Goal: Transaction & Acquisition: Download file/media

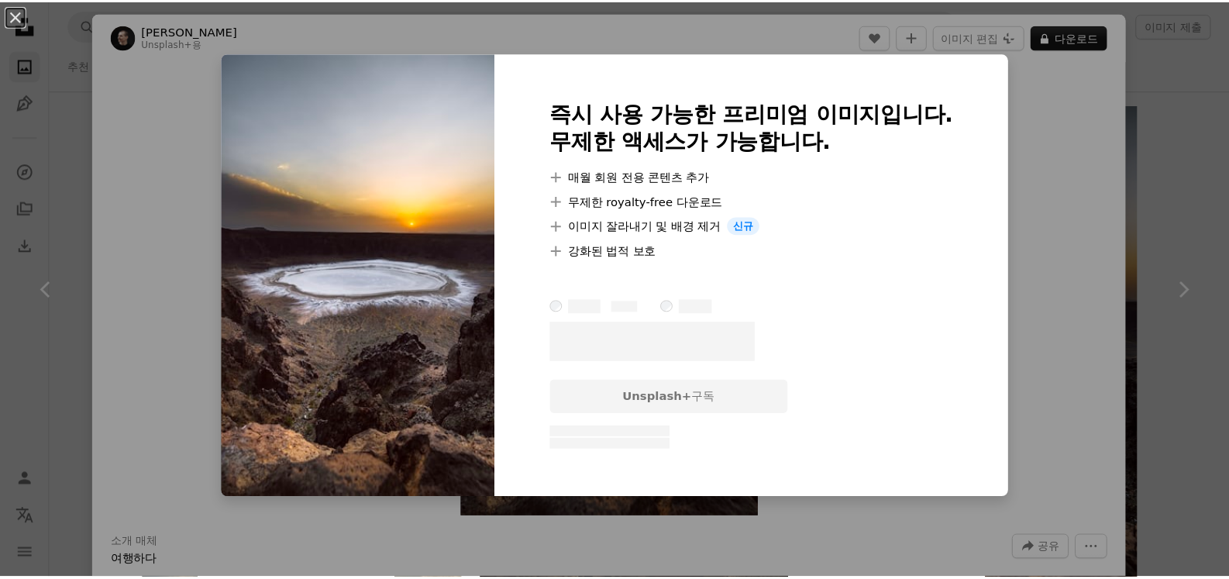
scroll to position [309, 0]
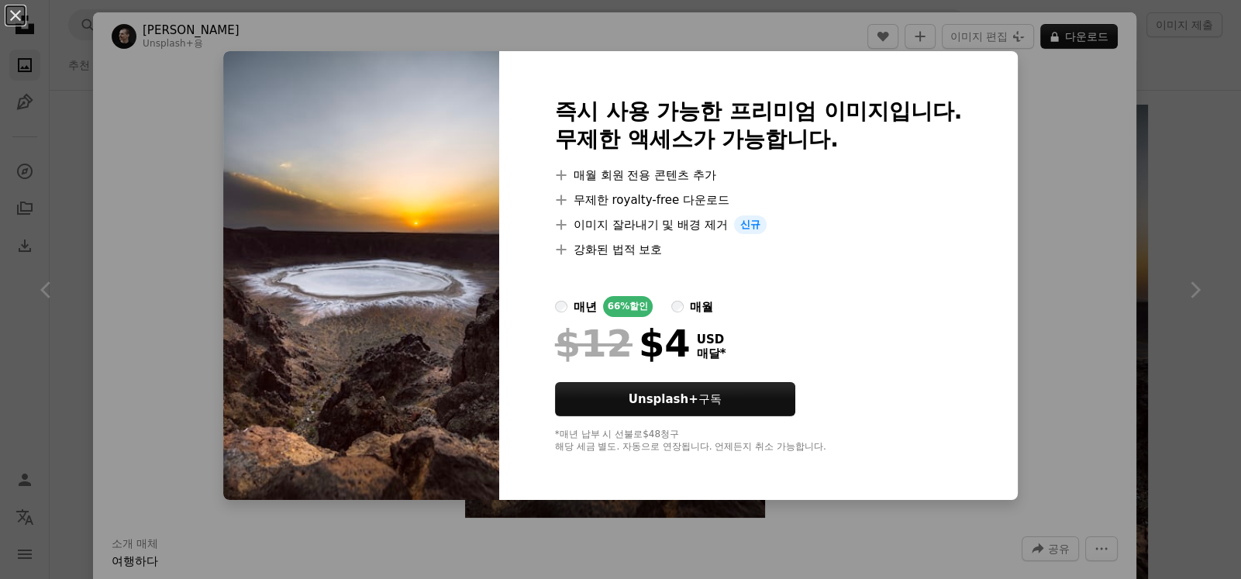
click at [1078, 248] on div "An X shape 즉시 사용 가능한 프리미엄 이미지입니다. 무제한 액세스가 가능합니다. A plus sign 매월 회원 전용 콘텐츠 추가 A…" at bounding box center [620, 289] width 1241 height 579
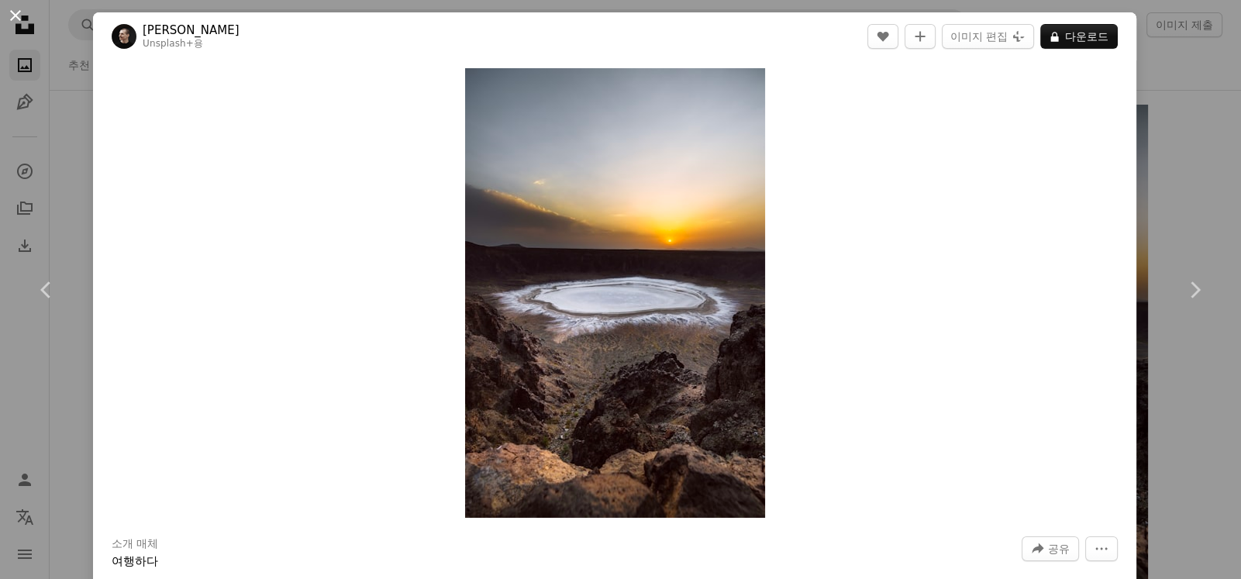
click at [17, 10] on button "An X shape" at bounding box center [15, 15] width 19 height 19
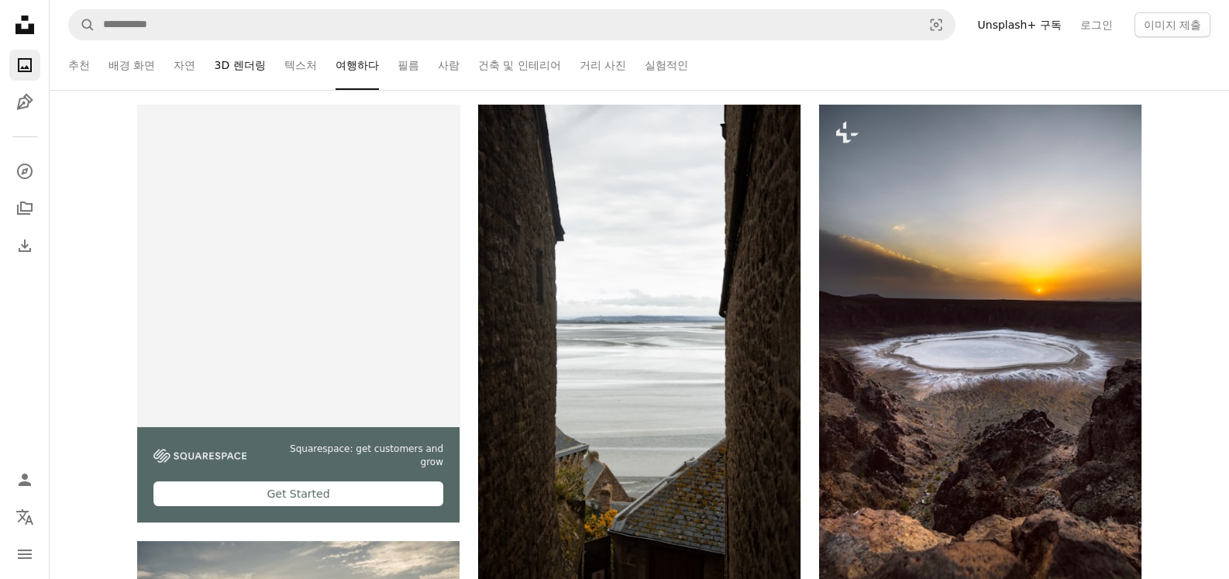
click at [230, 67] on link "3D 렌더링" at bounding box center [239, 65] width 51 height 50
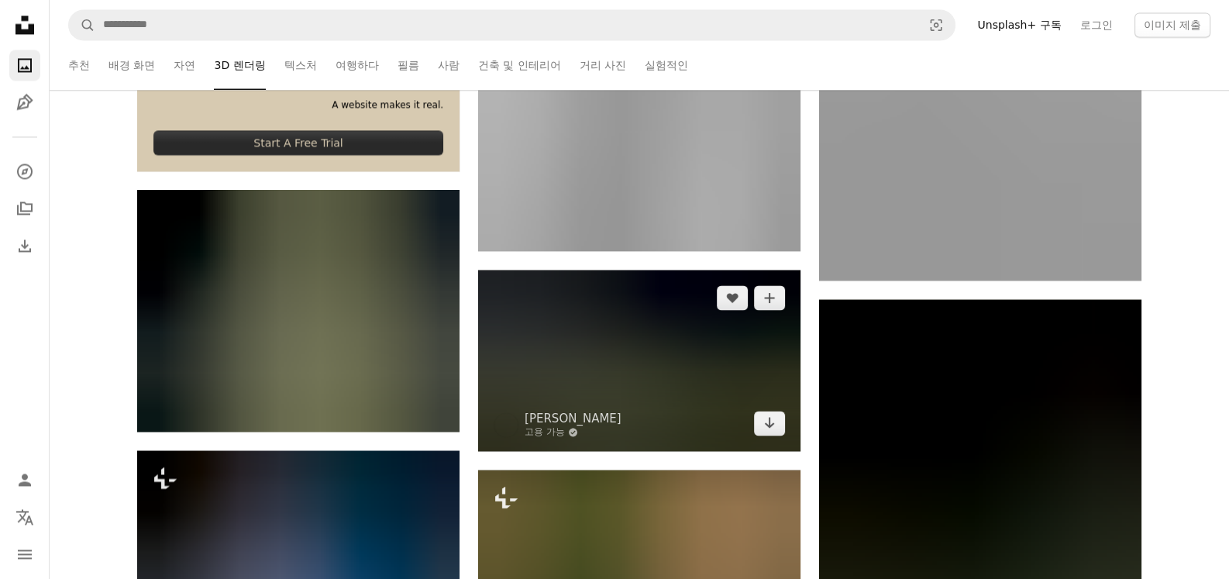
scroll to position [3487, 0]
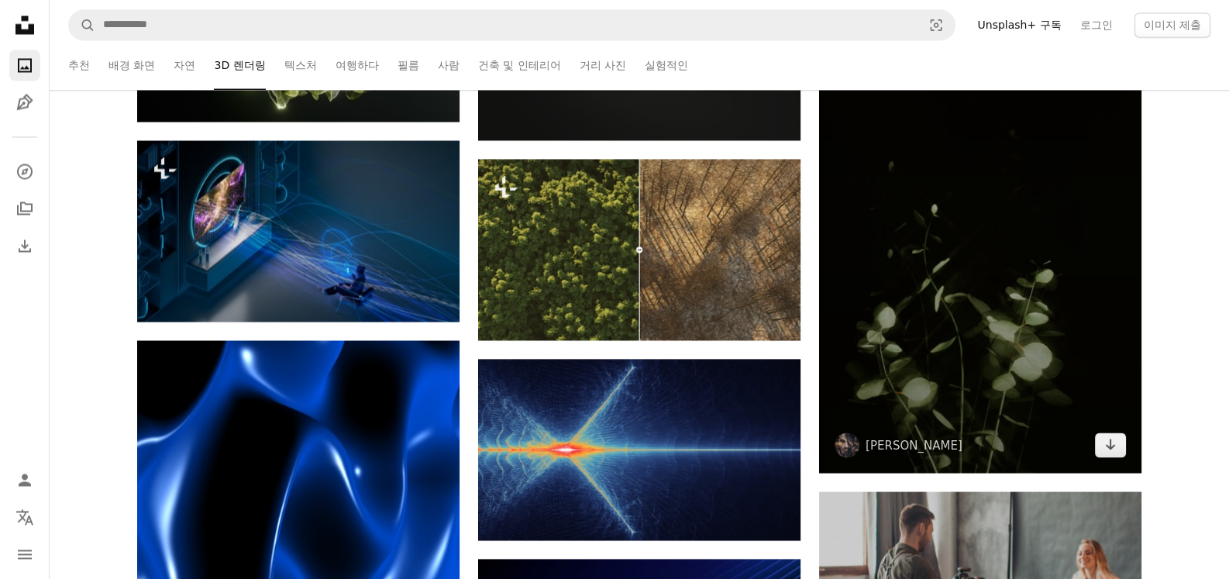
click at [1008, 287] on img at bounding box center [980, 231] width 322 height 484
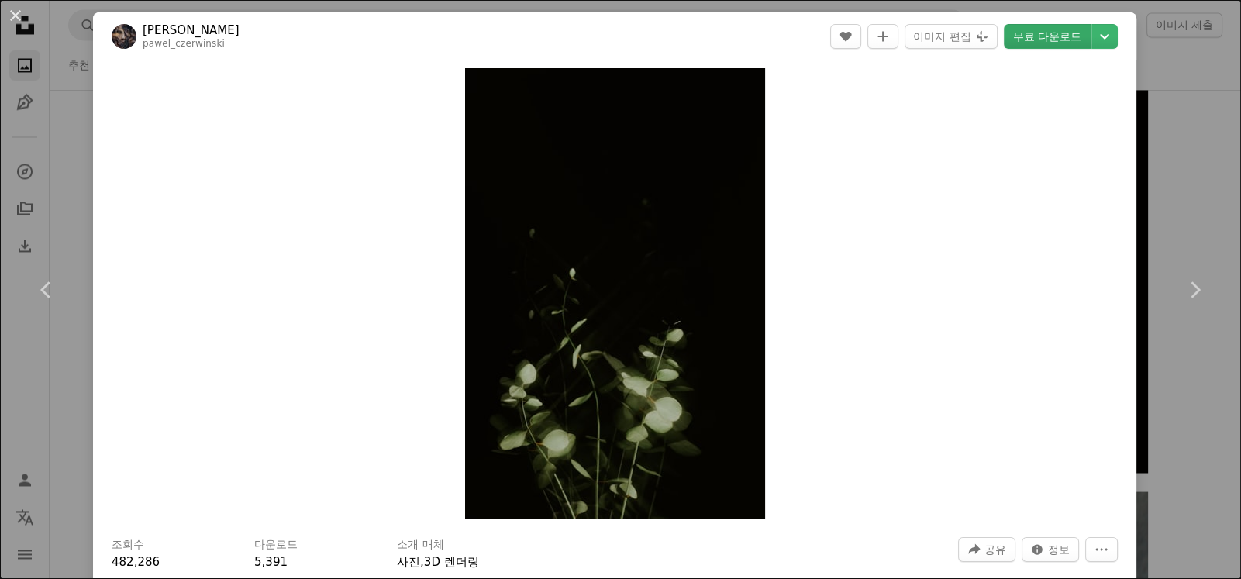
click at [1053, 40] on link "무료 다운로드" at bounding box center [1047, 36] width 87 height 25
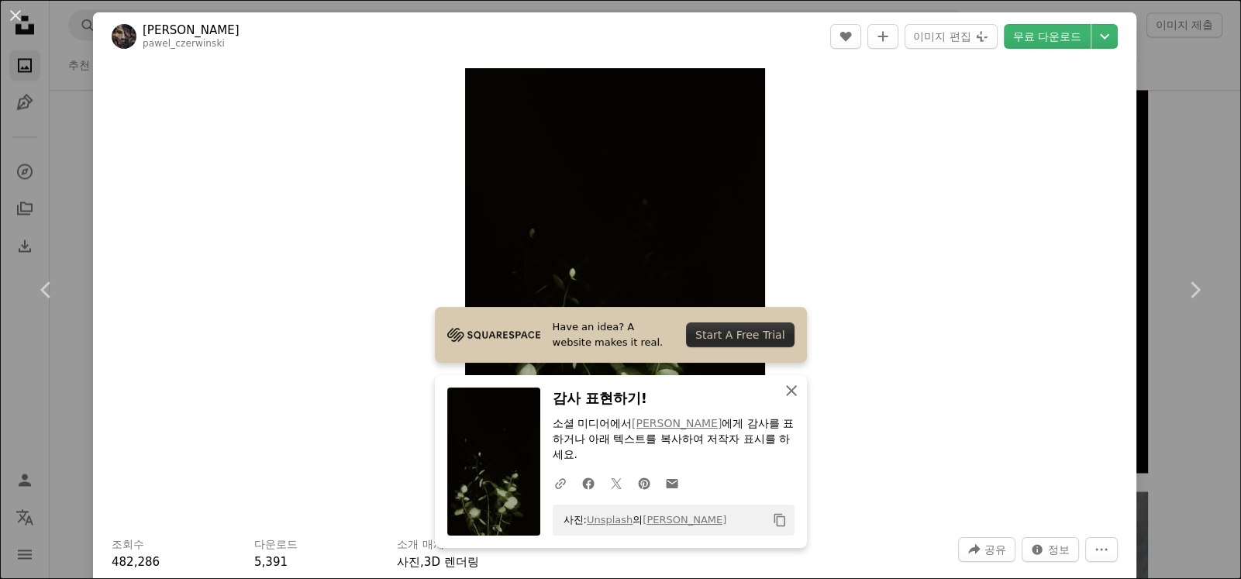
click at [786, 391] on icon "button" at bounding box center [791, 390] width 11 height 11
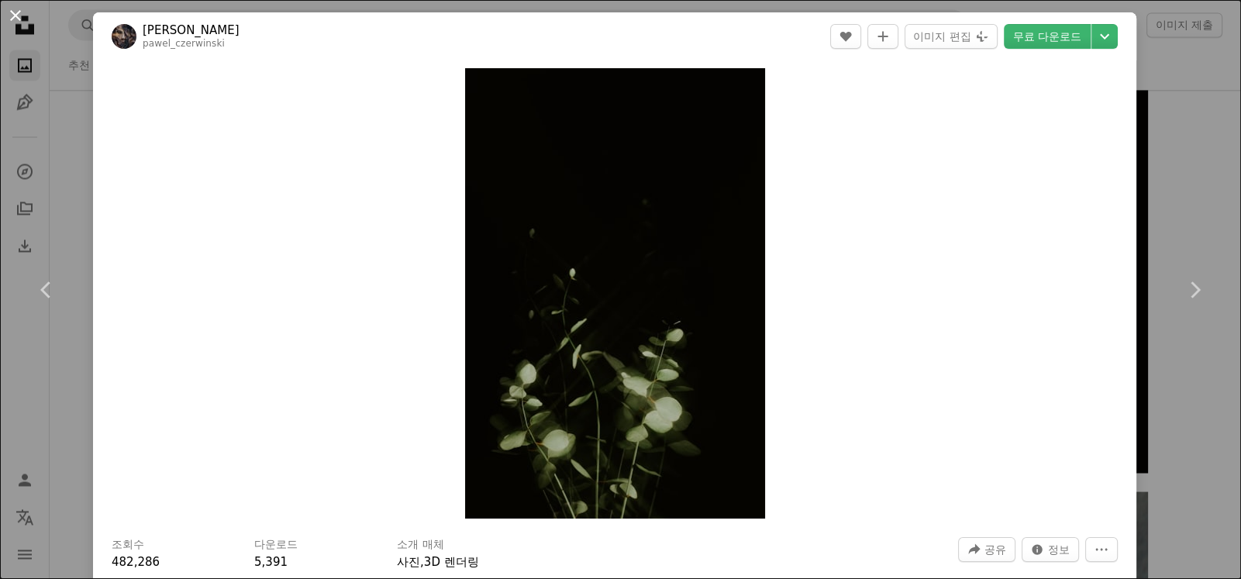
click at [20, 15] on button "An X shape" at bounding box center [15, 15] width 19 height 19
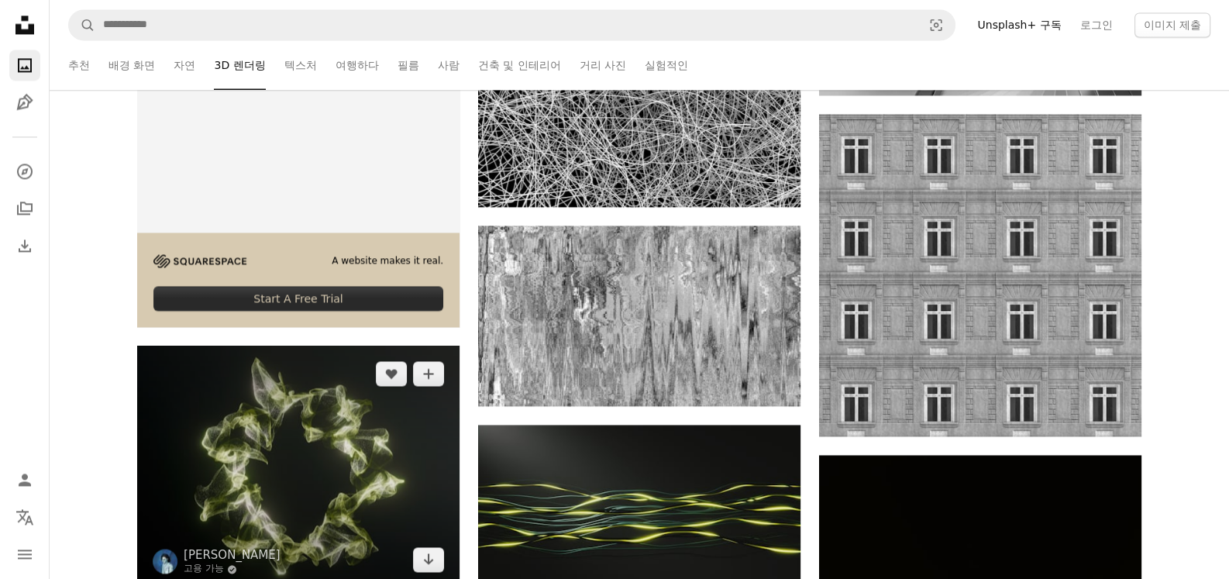
scroll to position [2556, 0]
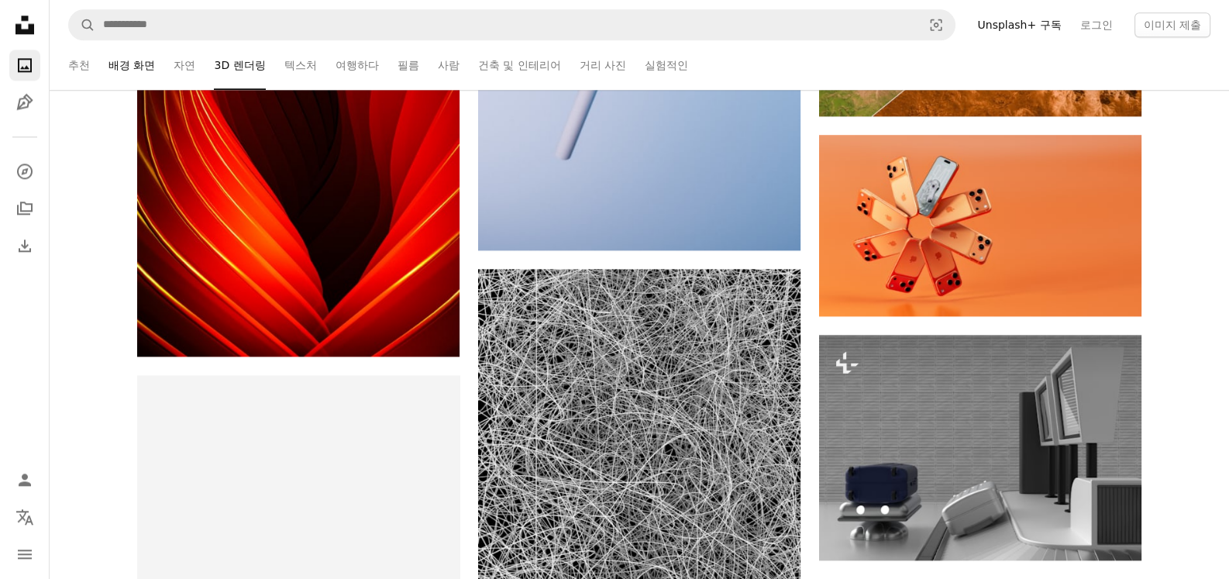
click at [122, 70] on link "배경 화면" at bounding box center [131, 65] width 46 height 50
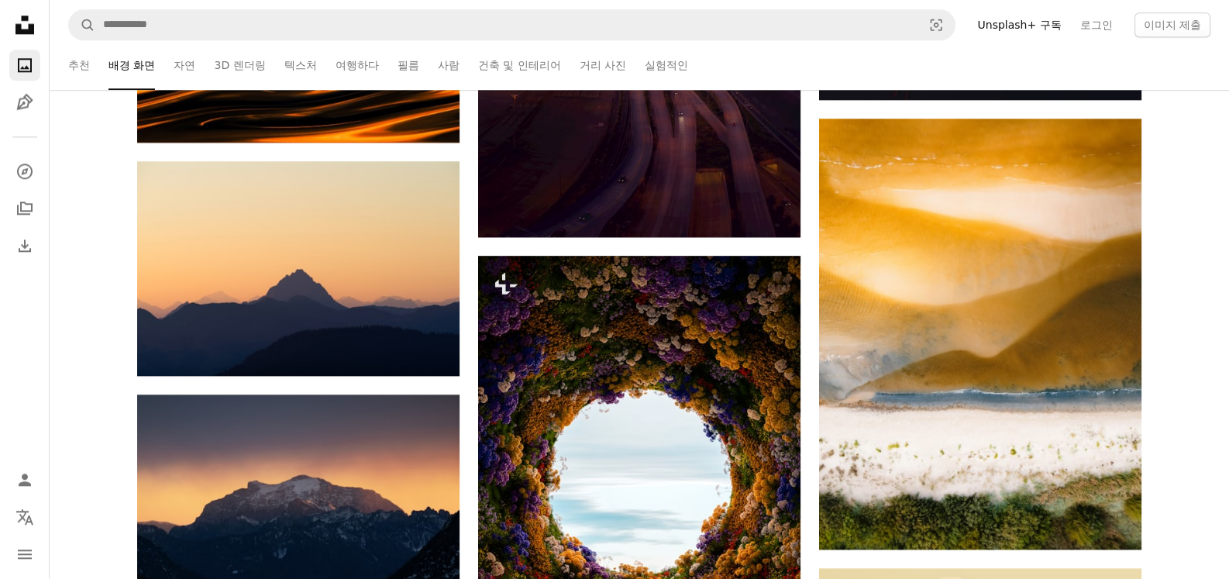
scroll to position [2634, 0]
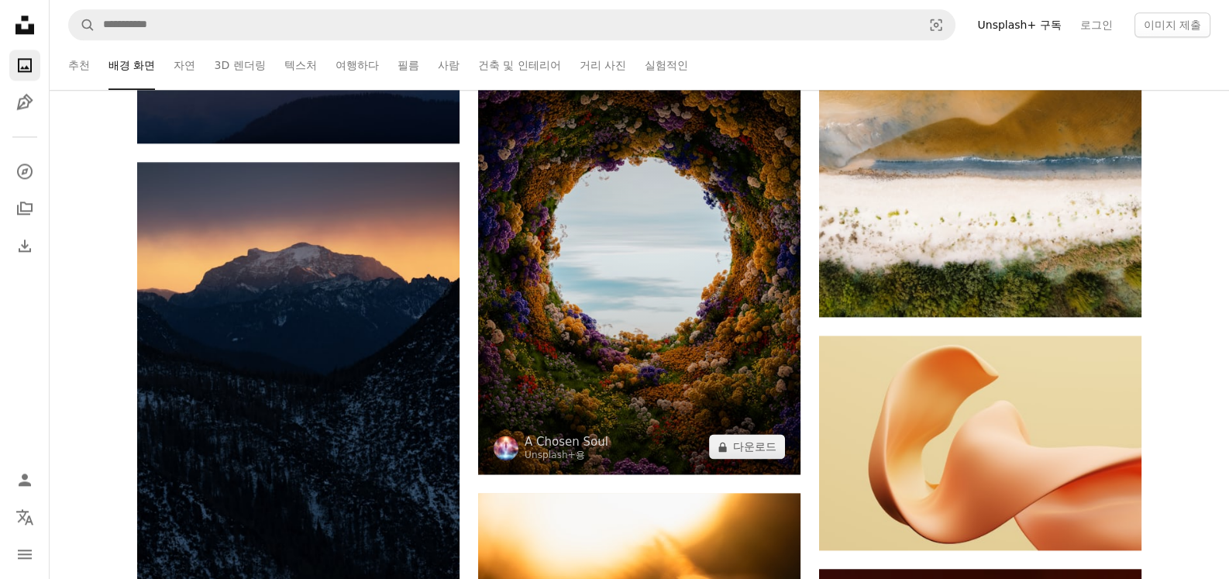
click at [663, 359] on img at bounding box center [639, 248] width 322 height 451
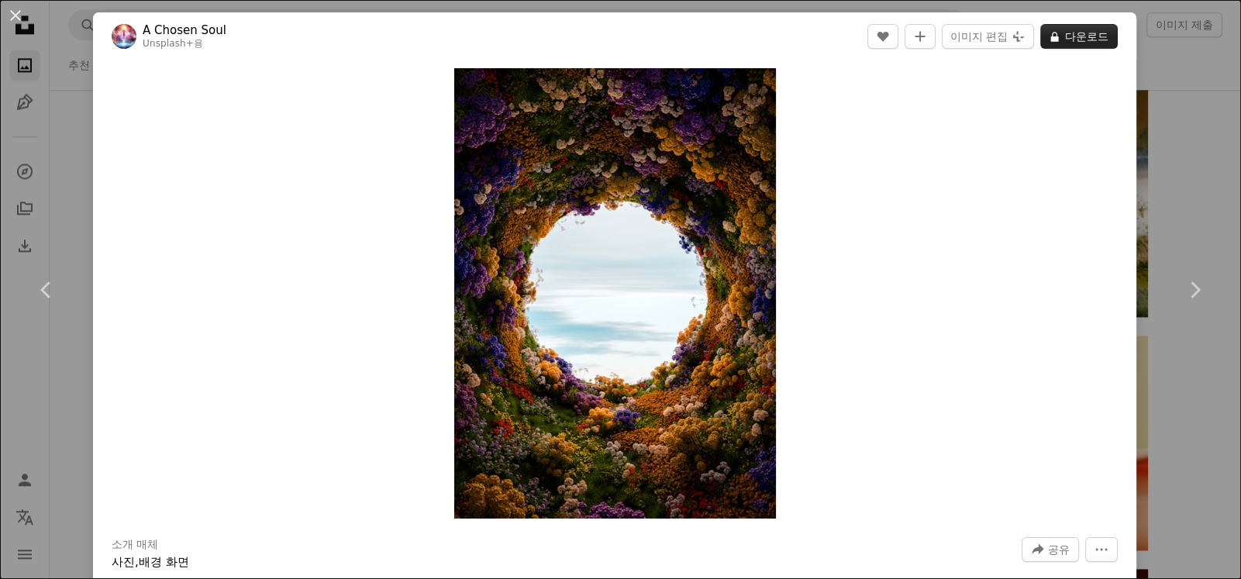
click at [1070, 39] on button "A lock 다운로드" at bounding box center [1078, 36] width 77 height 25
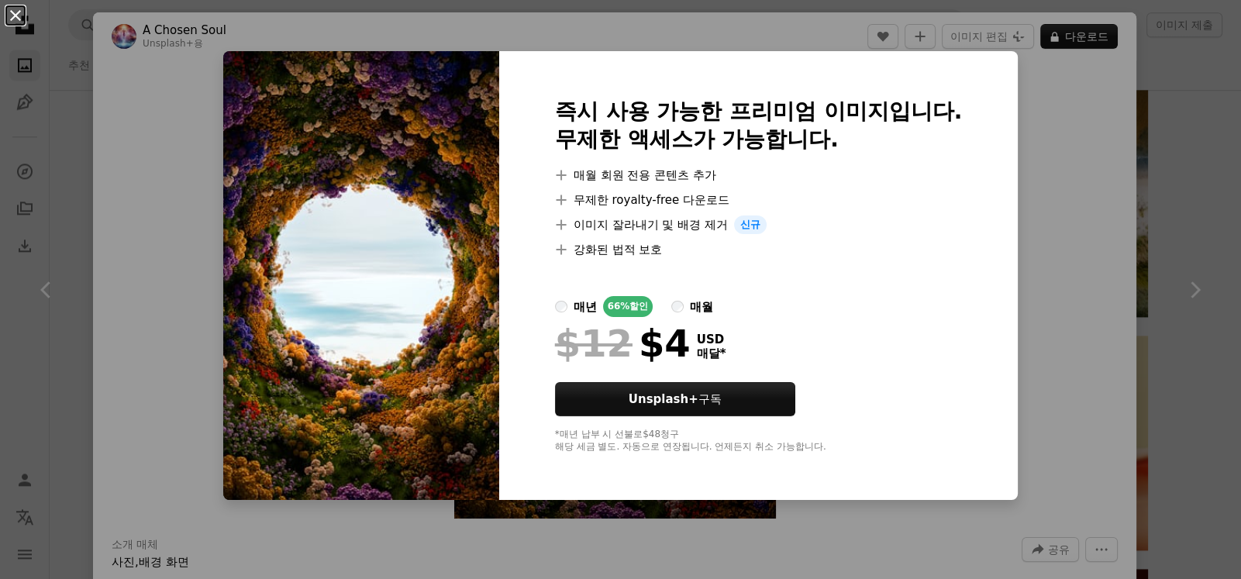
click at [18, 16] on button "An X shape" at bounding box center [15, 15] width 19 height 19
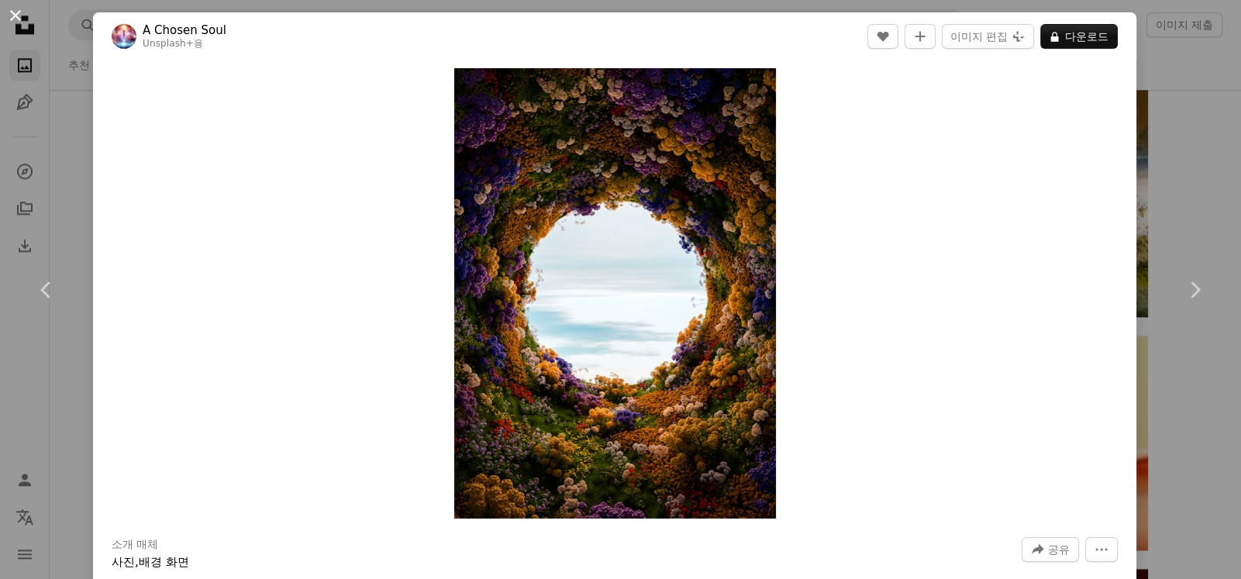
click at [15, 11] on button "An X shape" at bounding box center [15, 15] width 19 height 19
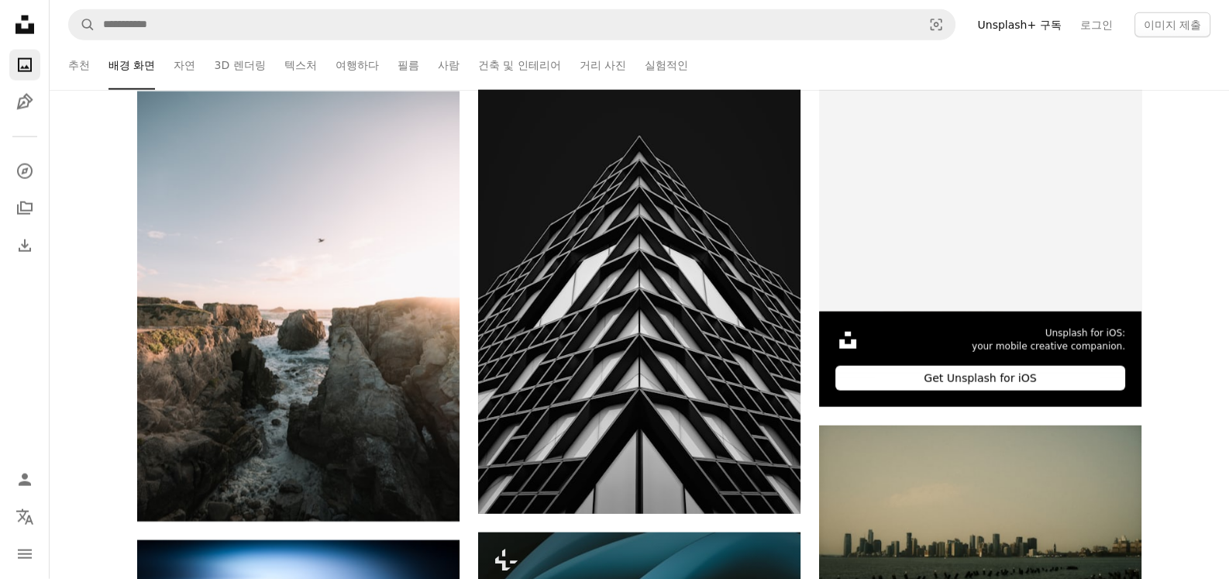
scroll to position [4727, 0]
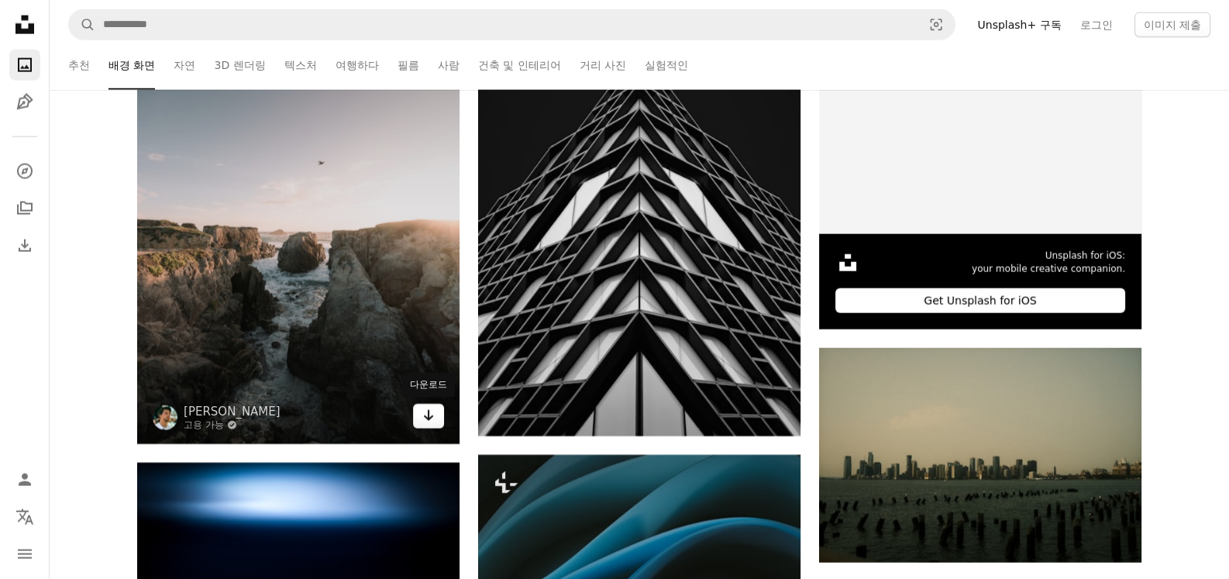
click at [428, 409] on icon "Arrow pointing down" at bounding box center [428, 415] width 12 height 19
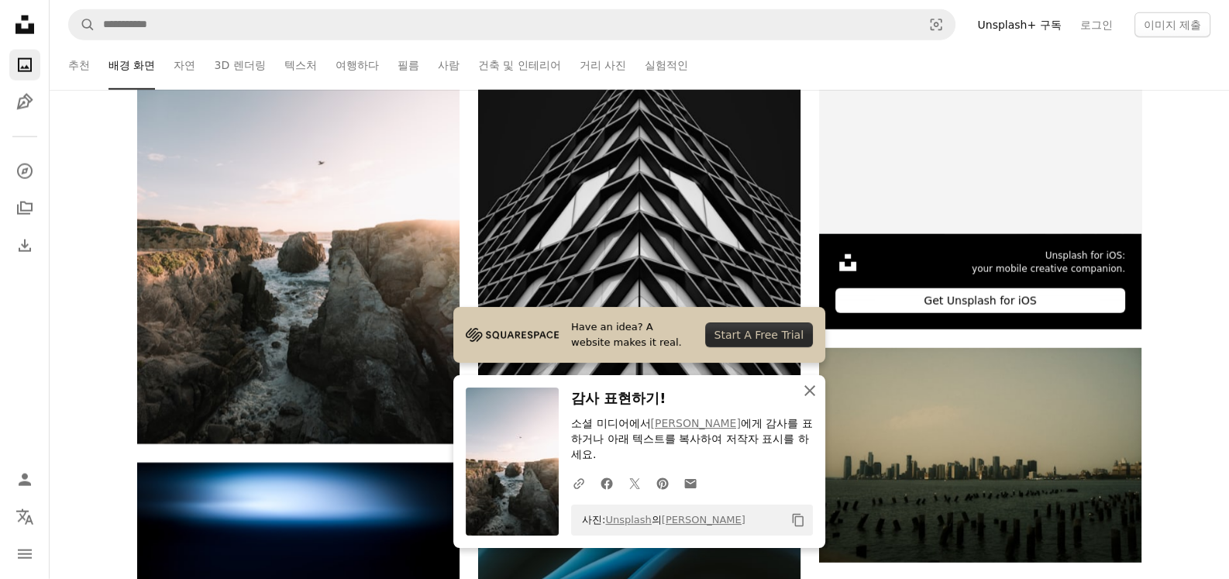
click at [814, 388] on icon "An X shape" at bounding box center [809, 390] width 19 height 19
